Goal: Ask a question

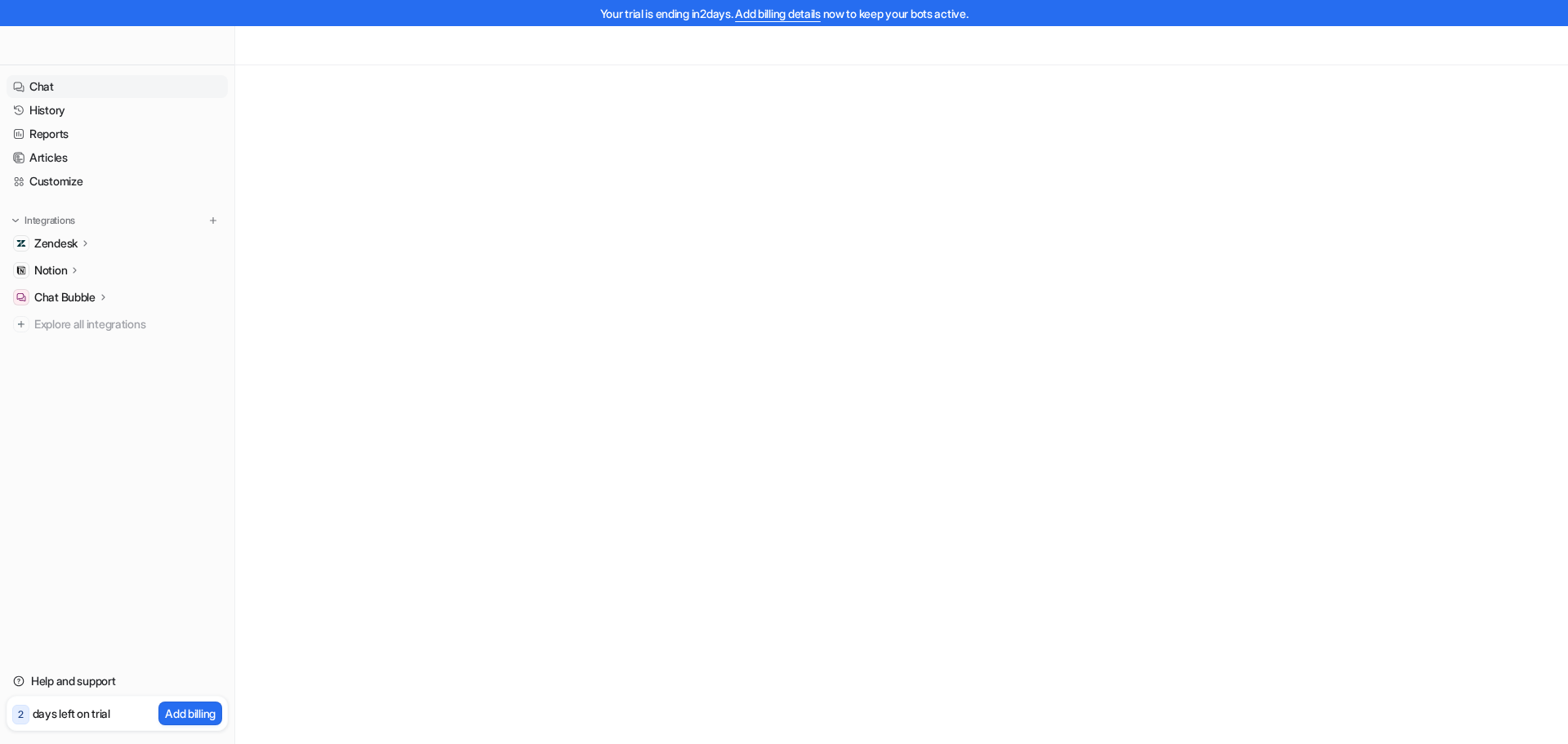
click at [57, 96] on link "Chat" at bounding box center [117, 86] width 221 height 23
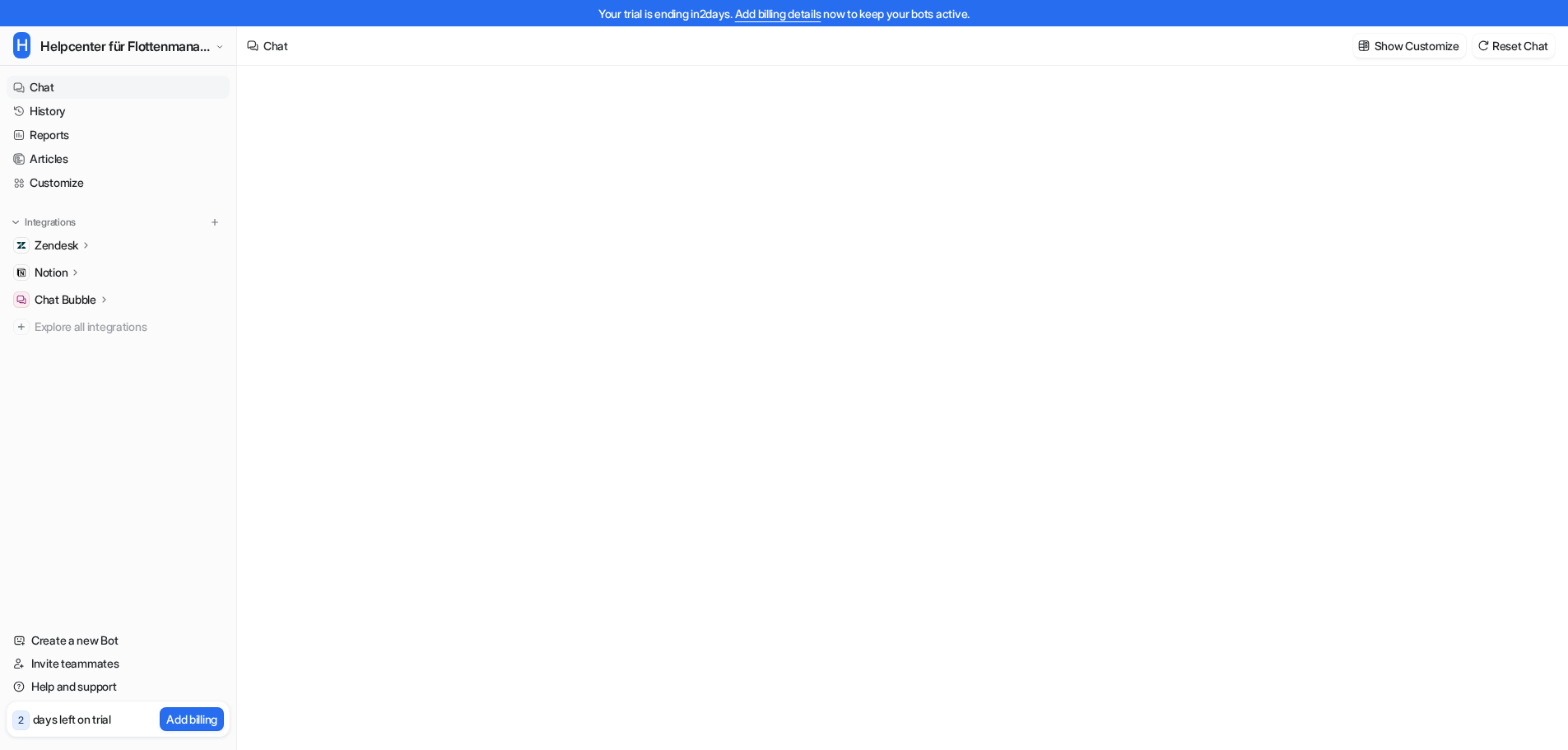
type textarea "**********"
click at [31, 96] on link "Chat" at bounding box center [118, 87] width 223 height 23
click at [53, 106] on link "History" at bounding box center [118, 111] width 223 height 23
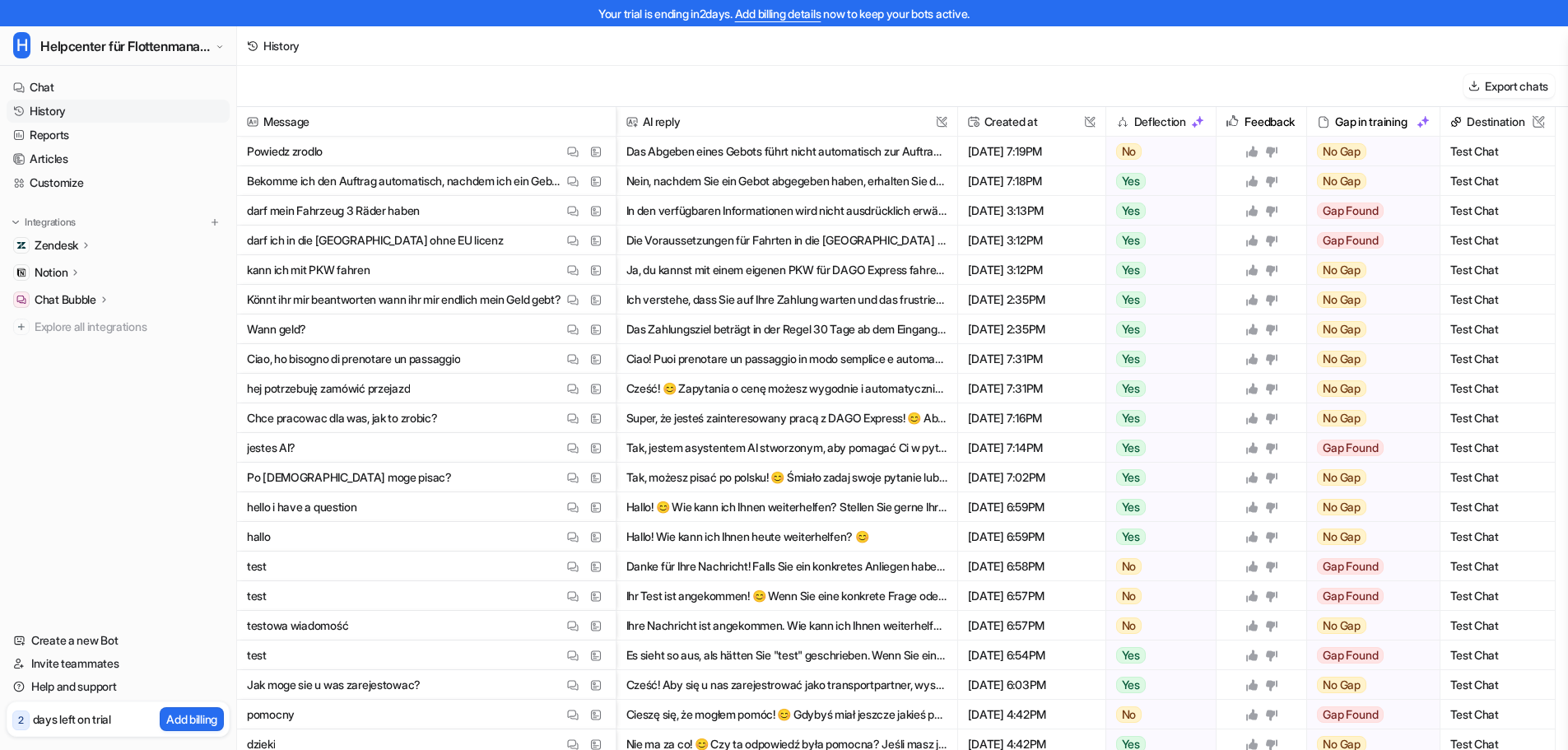
click at [323, 154] on p "Powiedz zrodlo" at bounding box center [285, 151] width 76 height 30
click at [341, 168] on p "Bekomme ich den Auftrag automatisch, nachdem ich ein Gebot abgegeben habe?" at bounding box center [405, 181] width 316 height 30
click at [350, 182] on p "Bekomme ich den Auftrag automatisch, nachdem ich ein Gebot abgegeben habe?" at bounding box center [405, 181] width 316 height 30
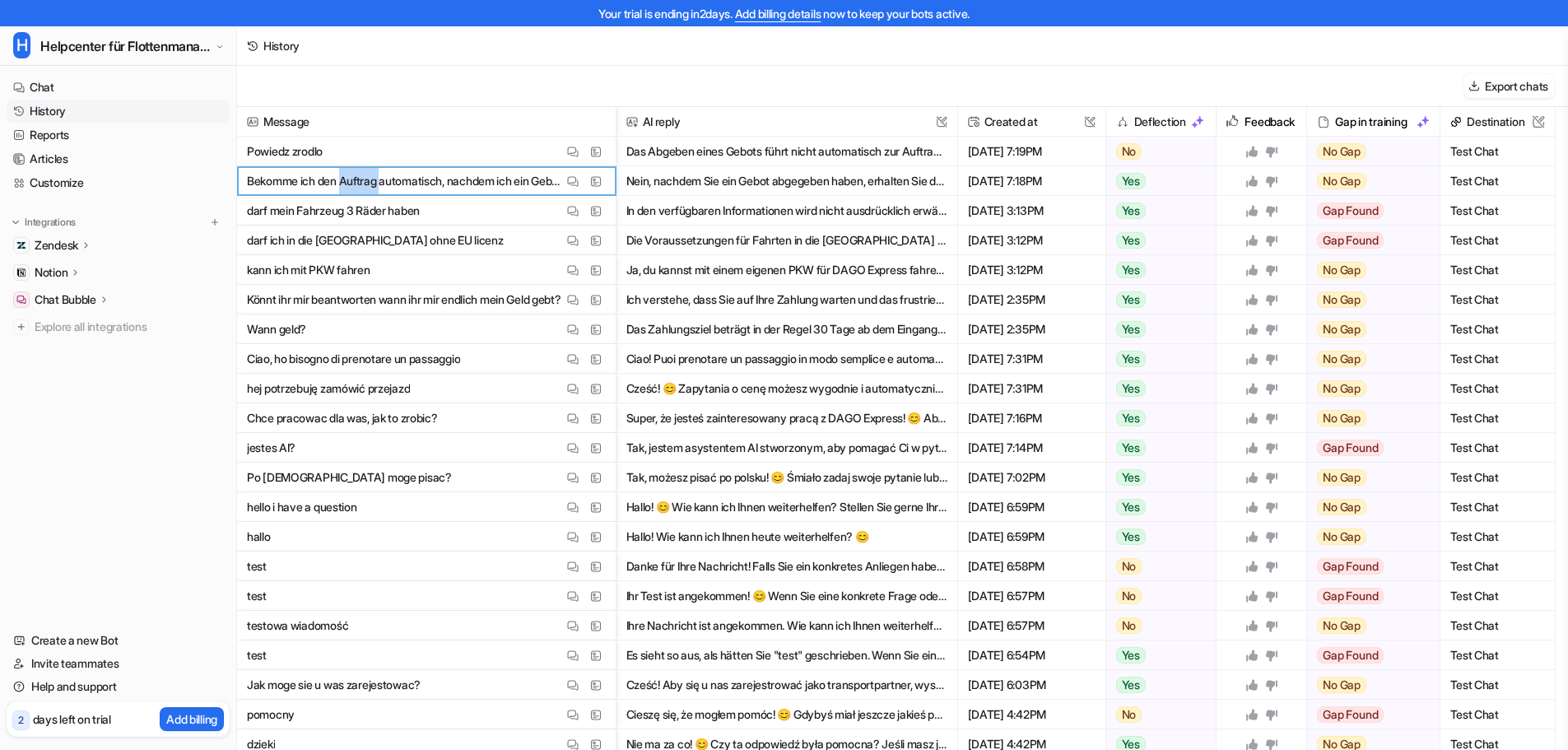
click at [350, 182] on p "Bekomme ich den Auftrag automatisch, nachdem ich ein Gebot abgegeben habe?" at bounding box center [405, 181] width 316 height 30
click at [359, 172] on p "Bekomme ich den Auftrag automatisch, nachdem ich ein Gebot abgegeben habe?" at bounding box center [405, 181] width 316 height 30
click at [396, 250] on p "darf ich in die [GEOGRAPHIC_DATA] ohne EU licenz" at bounding box center [375, 240] width 257 height 30
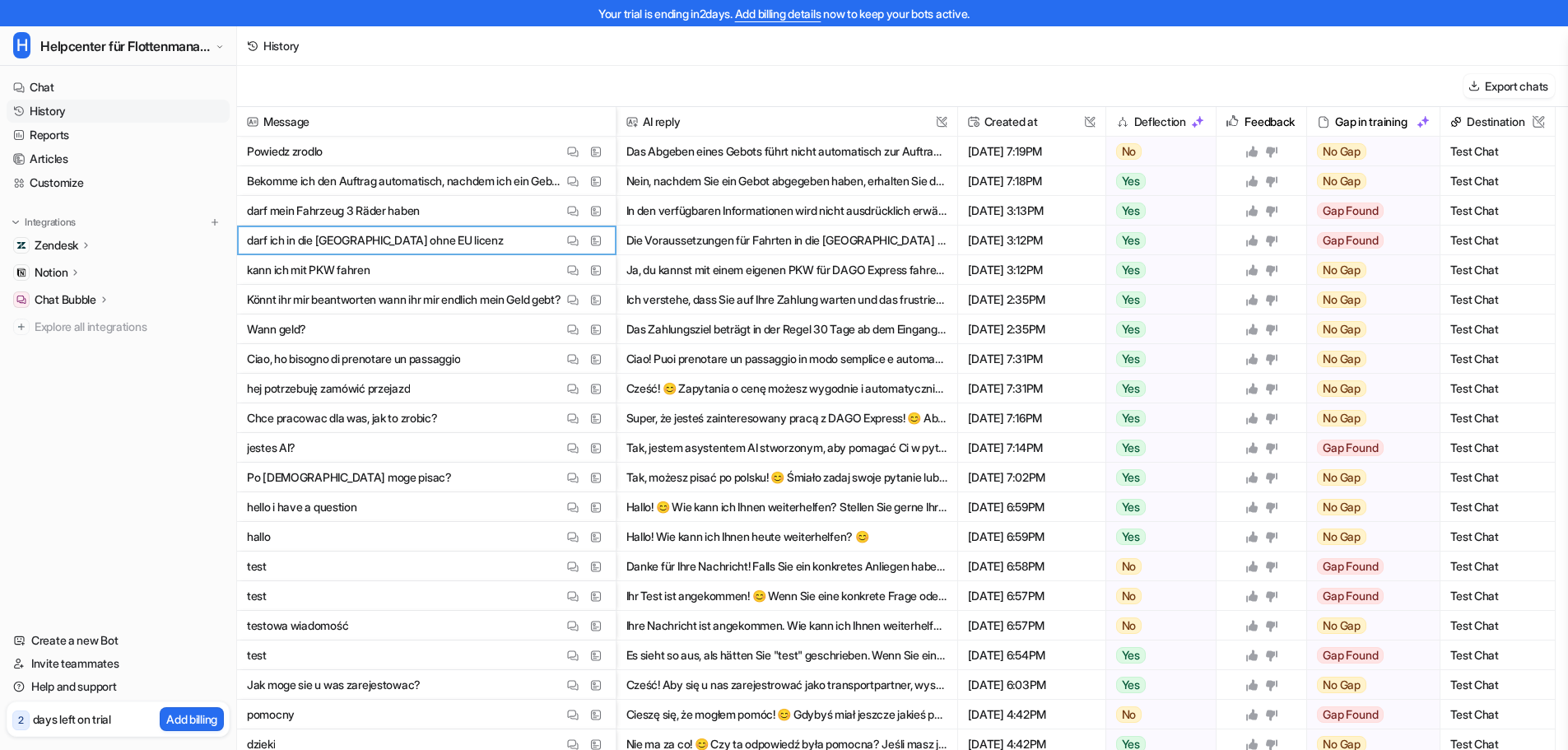
click at [419, 321] on span "Wann geld? View Thread View Sources" at bounding box center [426, 329] width 366 height 30
